Goal: Task Accomplishment & Management: Manage account settings

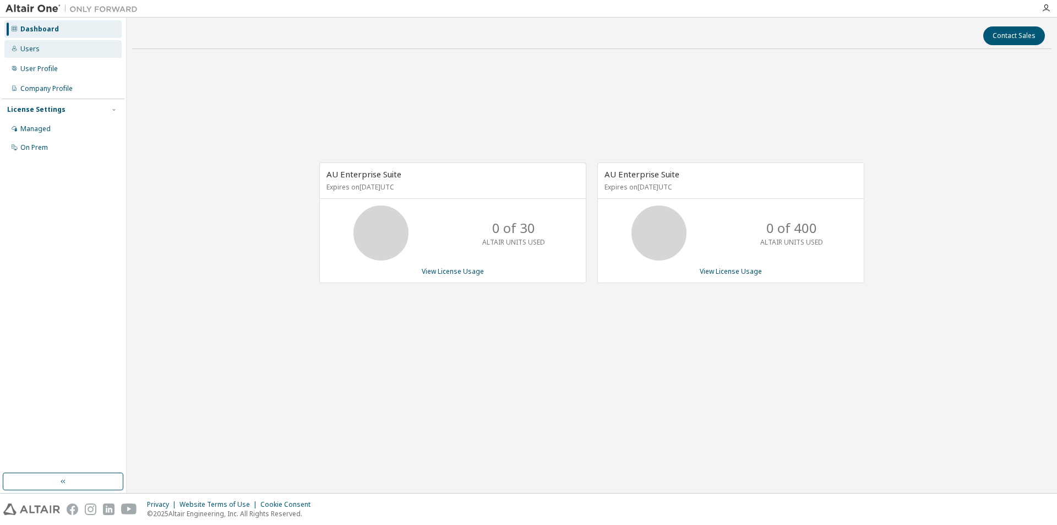
click at [28, 51] on div "Users" at bounding box center [29, 49] width 19 height 9
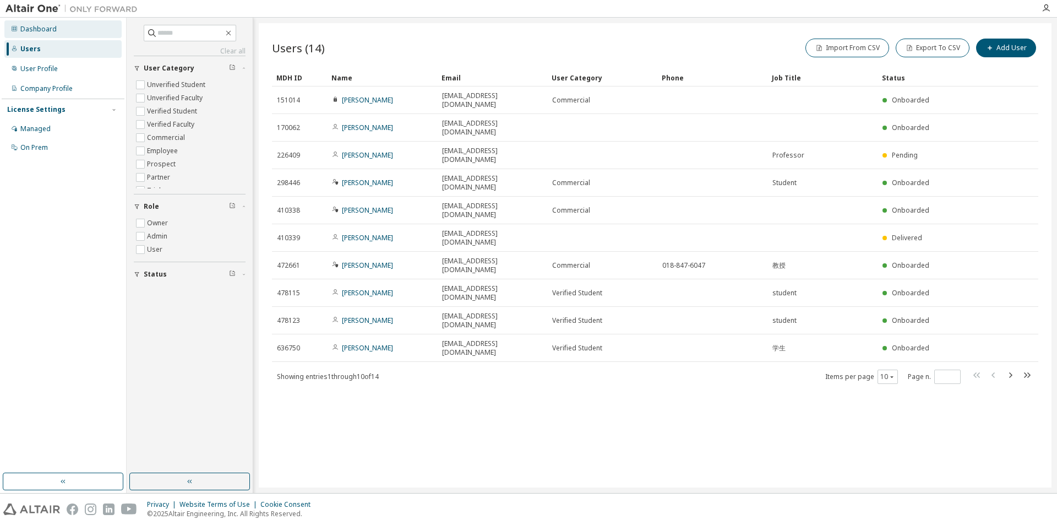
click at [32, 27] on div "Dashboard" at bounding box center [38, 29] width 36 height 9
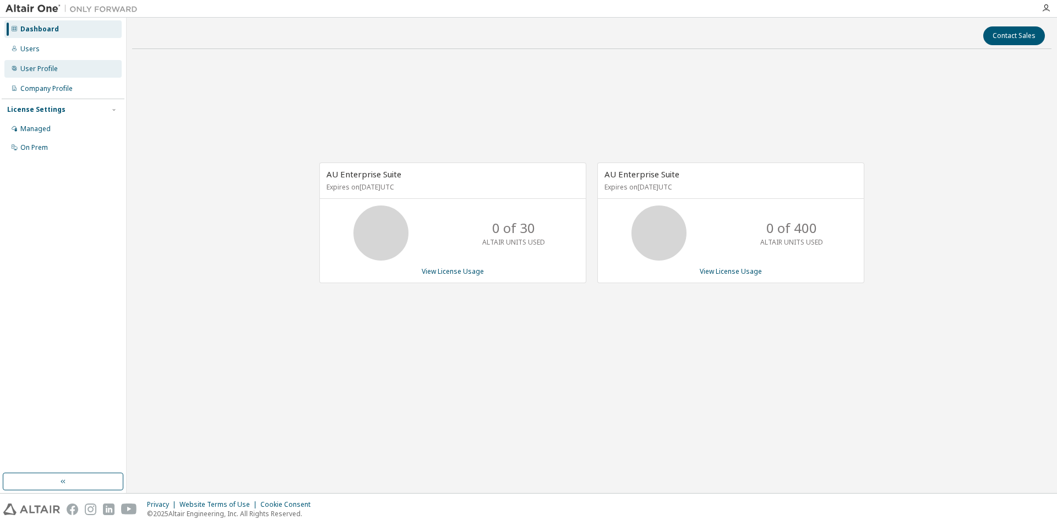
click at [30, 66] on div "User Profile" at bounding box center [38, 68] width 37 height 9
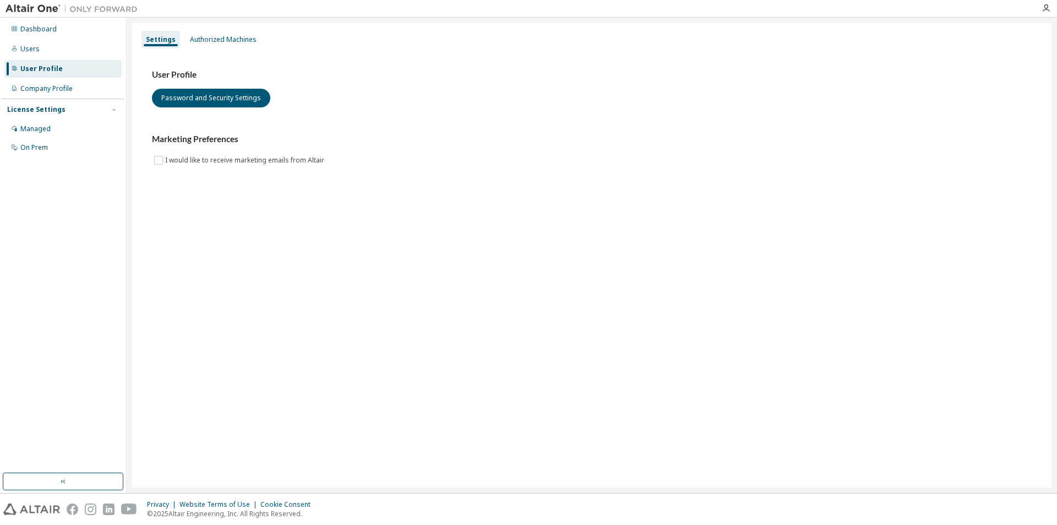
click at [12, 7] on img at bounding box center [75, 8] width 138 height 11
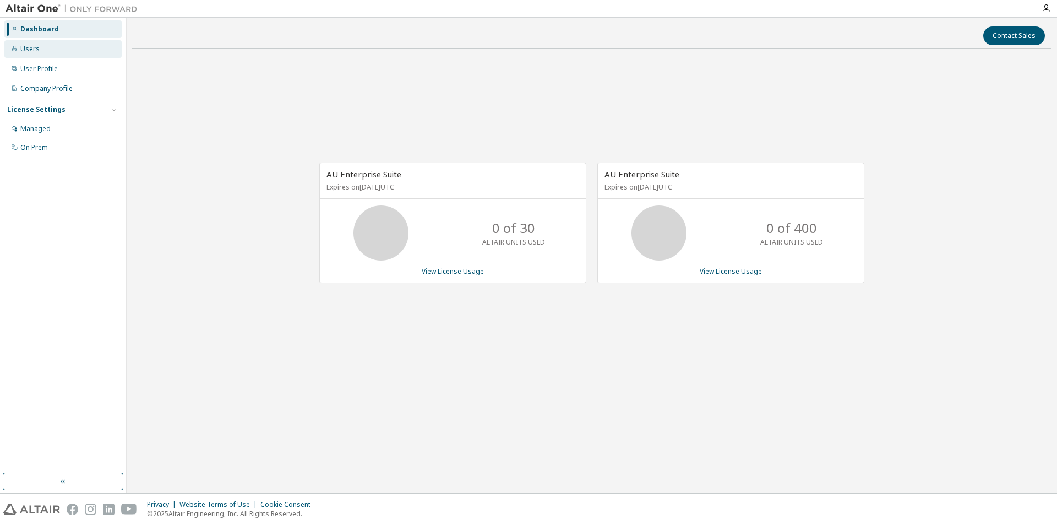
click at [26, 48] on div "Users" at bounding box center [29, 49] width 19 height 9
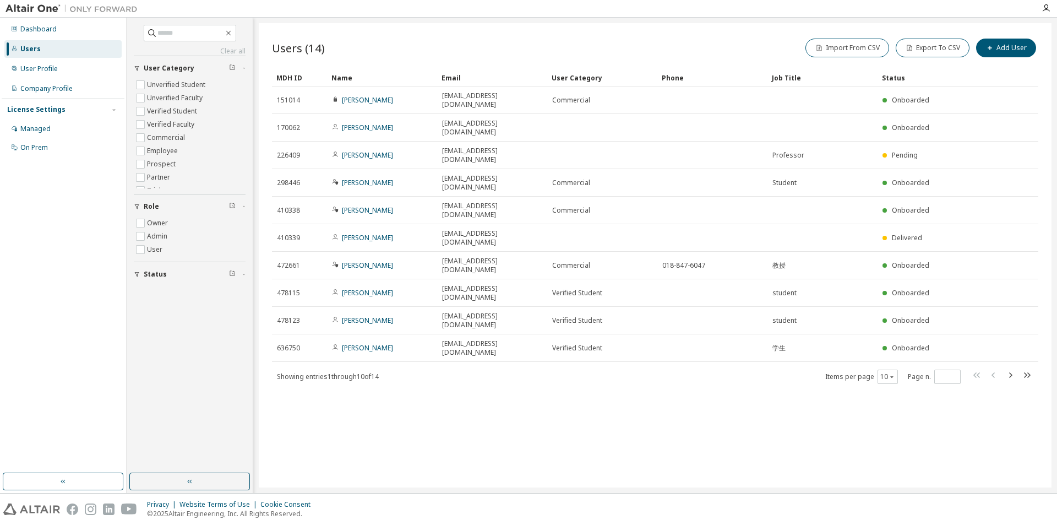
click at [572, 46] on div "Users (14) Import From CSV Export To CSV Add User" at bounding box center [655, 47] width 766 height 23
click at [13, 6] on img at bounding box center [75, 8] width 138 height 11
click at [37, 70] on div "User Profile" at bounding box center [38, 68] width 37 height 9
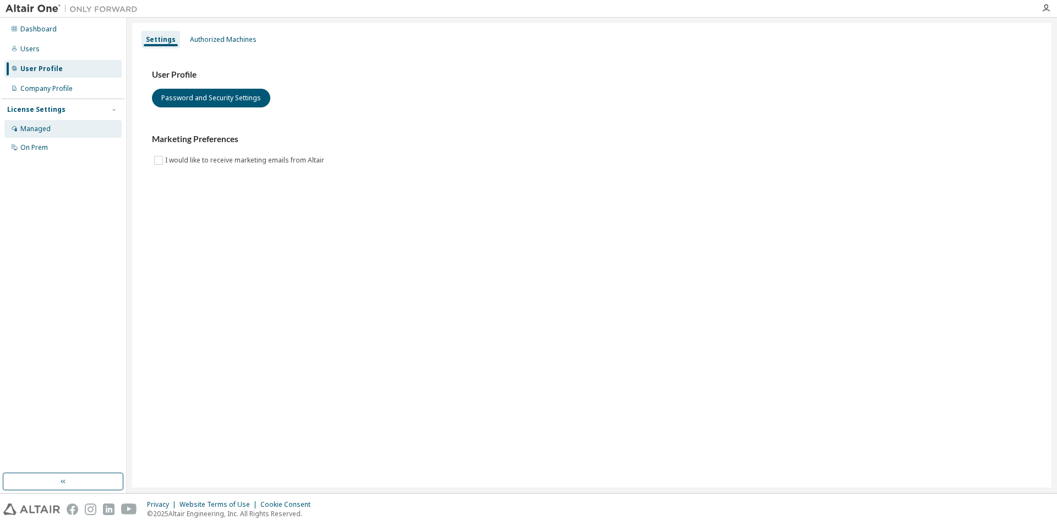
click at [32, 127] on div "Managed" at bounding box center [35, 128] width 30 height 9
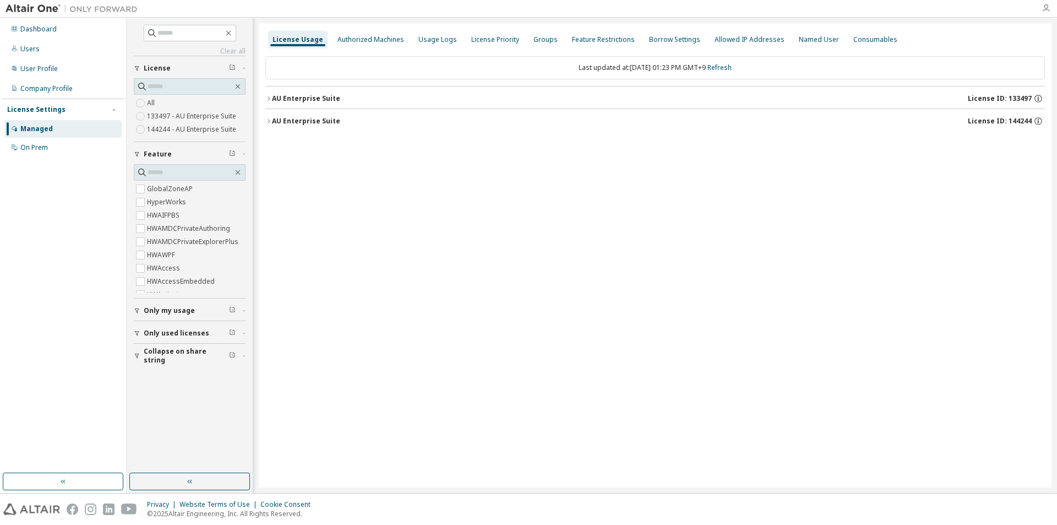
click at [1045, 8] on icon "button" at bounding box center [1045, 8] width 9 height 9
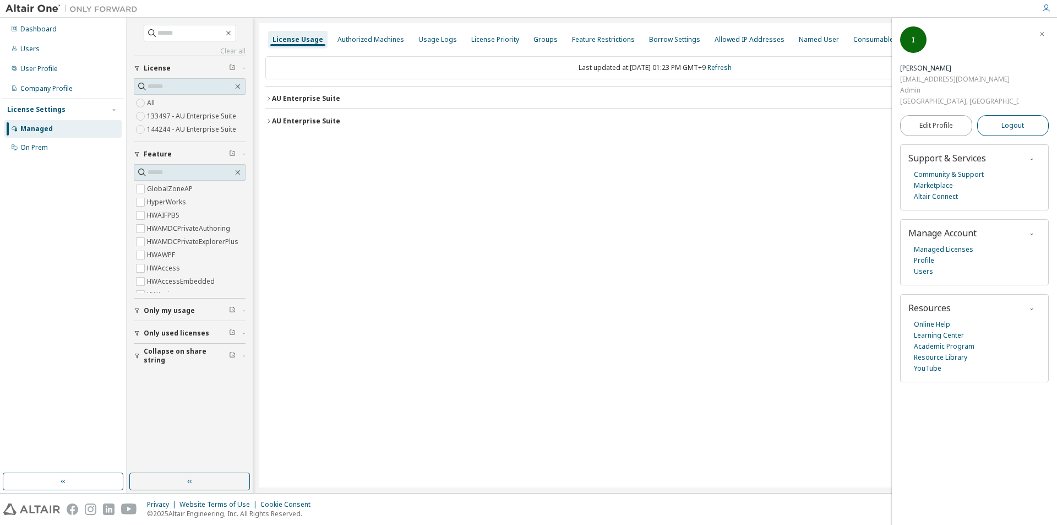
click at [1006, 126] on span "Logout" at bounding box center [1012, 125] width 23 height 11
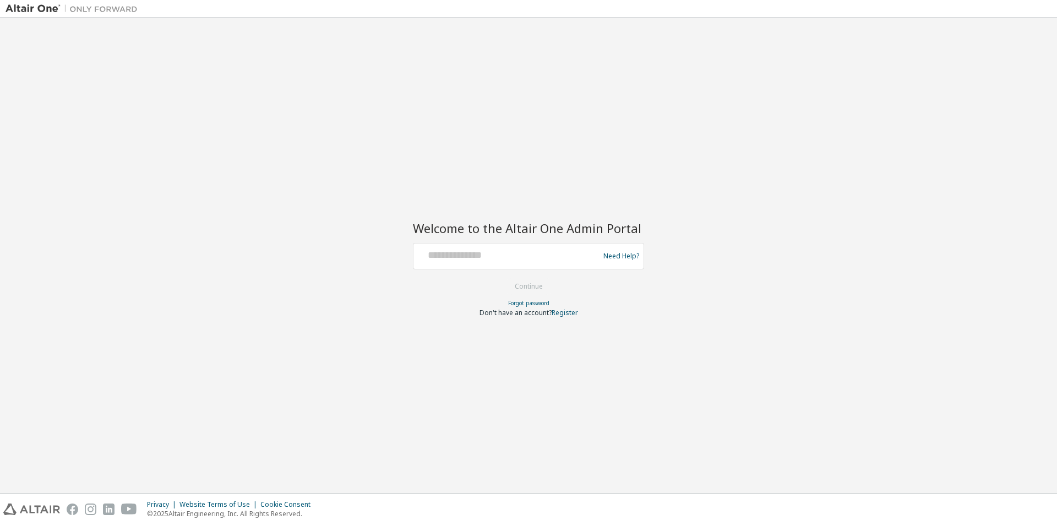
click at [244, 63] on div "Welcome to the Altair One Admin Portal Need Help? Please make sure that you pro…" at bounding box center [529, 255] width 1046 height 464
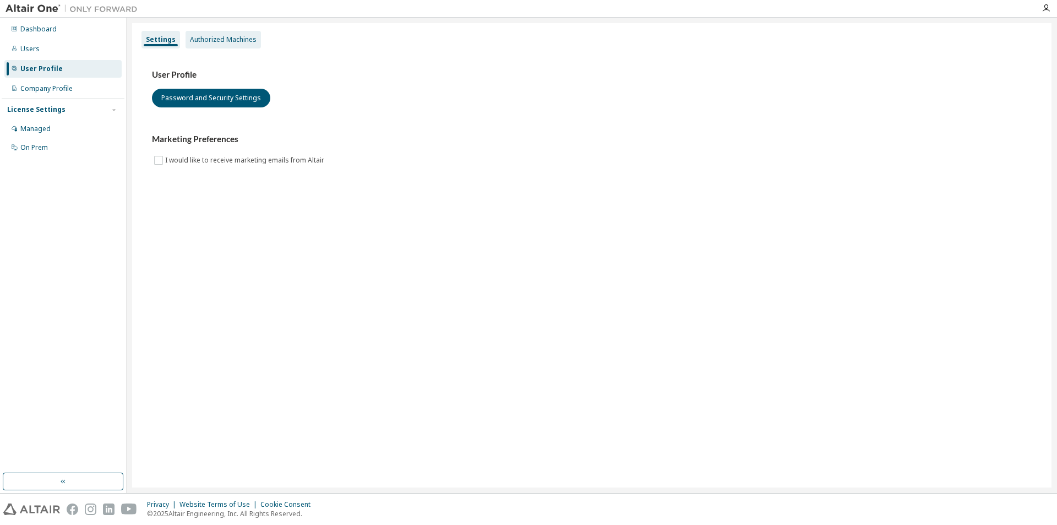
click at [215, 39] on div "Authorized Machines" at bounding box center [223, 39] width 67 height 9
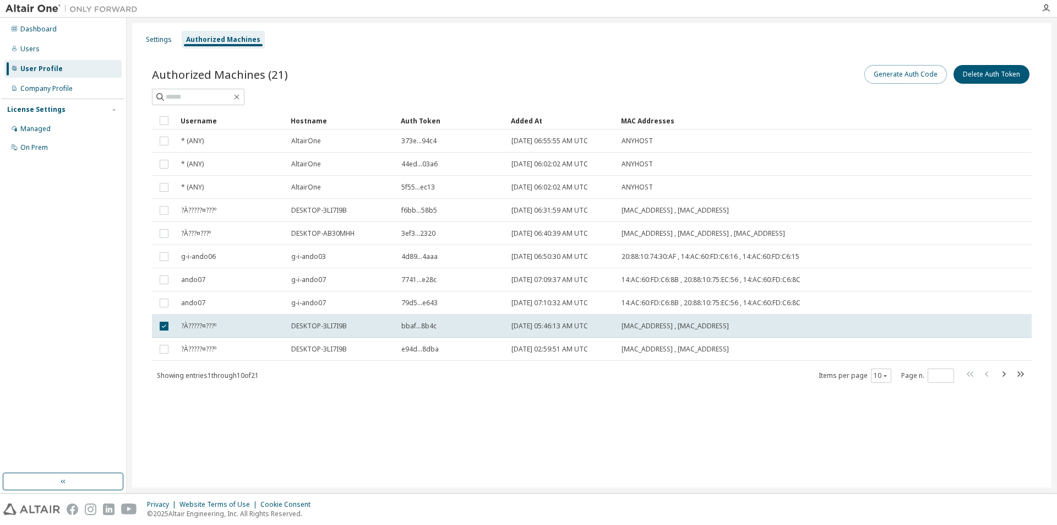
click at [898, 74] on button "Generate Auth Code" at bounding box center [905, 74] width 83 height 19
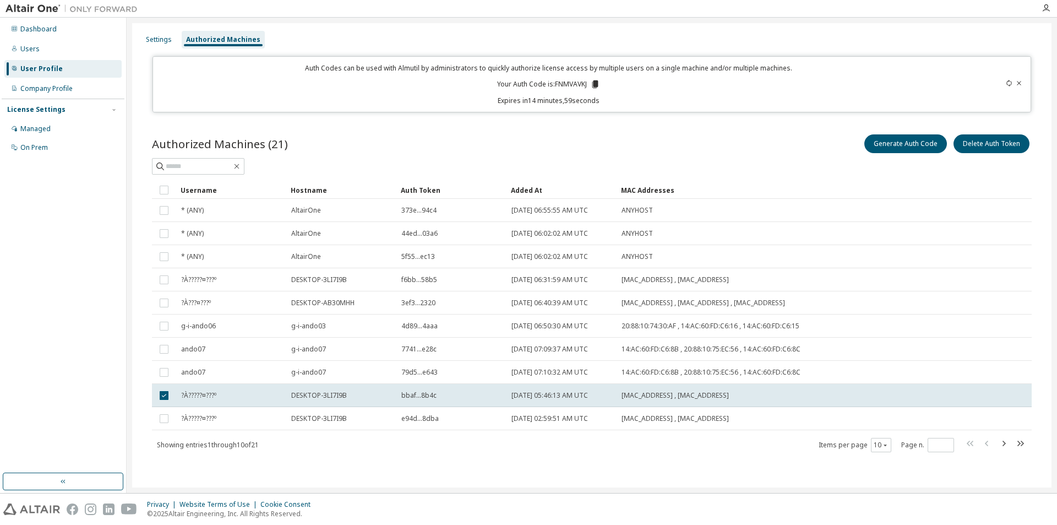
click at [594, 82] on icon at bounding box center [595, 84] width 6 height 8
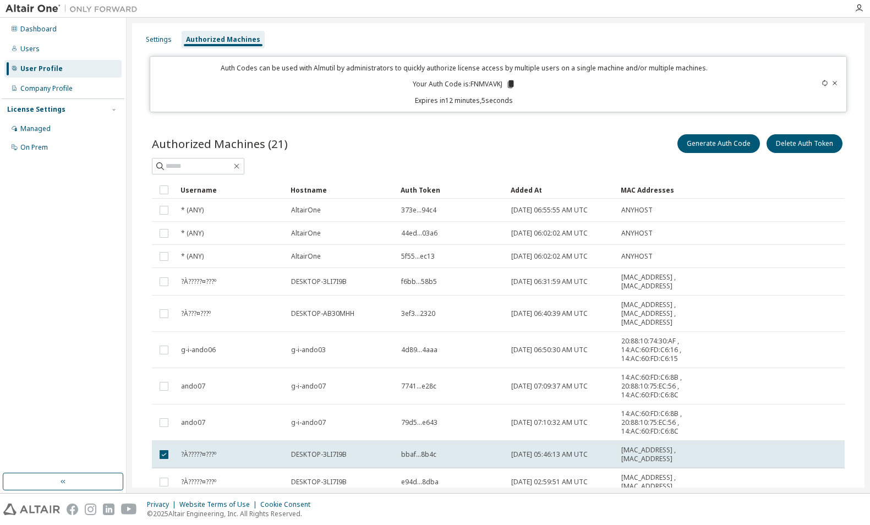
click at [600, 39] on div "Settings Authorized Machines" at bounding box center [498, 40] width 719 height 20
